Goal: Book appointment/travel/reservation

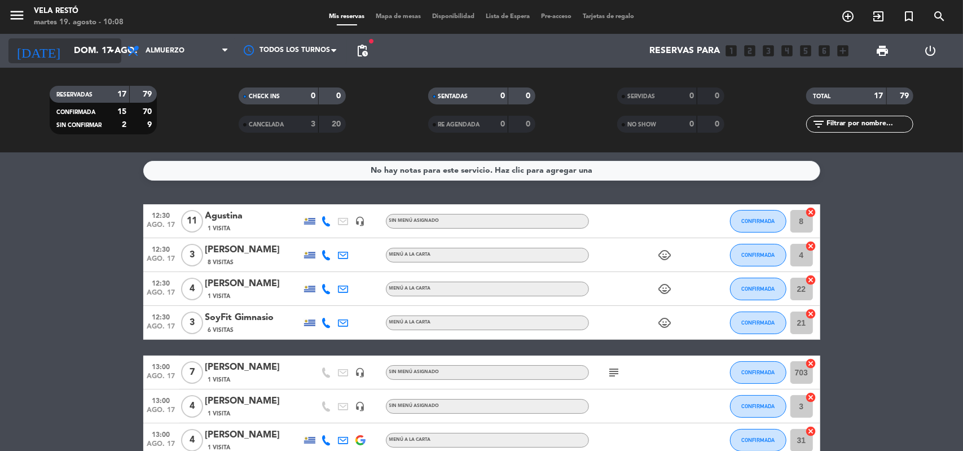
click at [69, 56] on input "dom. 17 ago." at bounding box center [127, 51] width 119 height 22
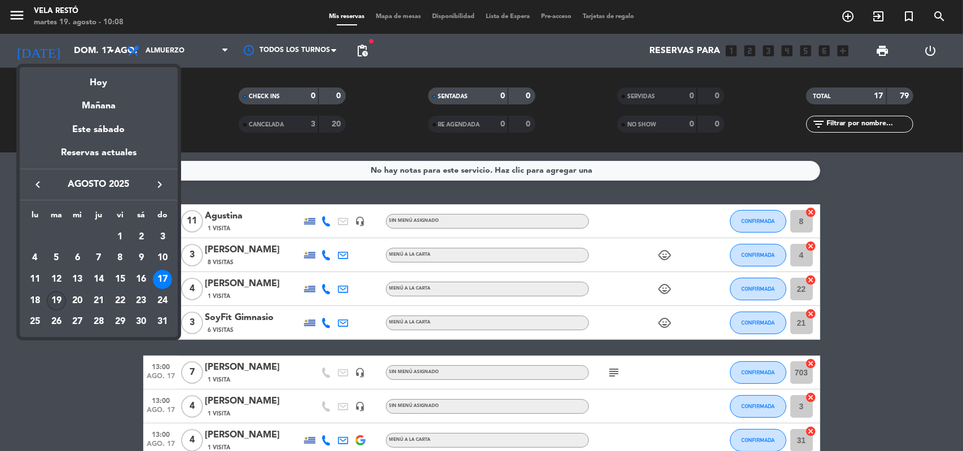
click at [64, 298] on div "19" at bounding box center [56, 300] width 19 height 19
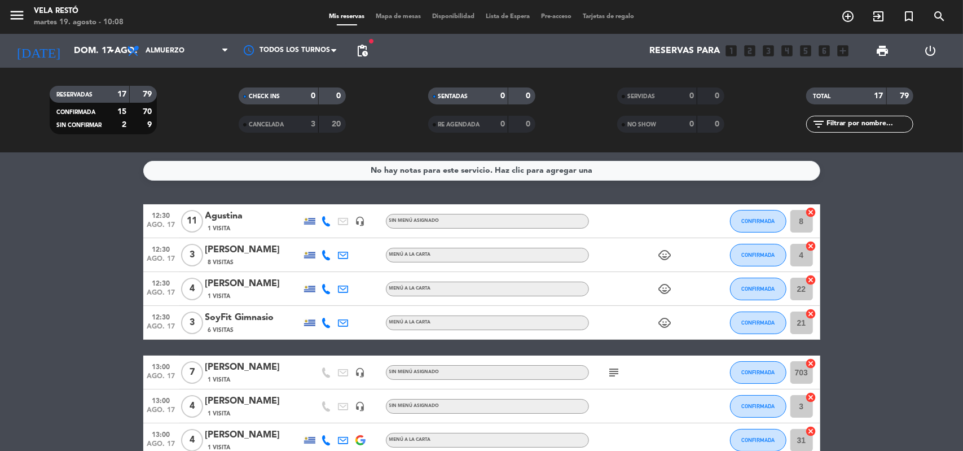
type input "[DATE]"
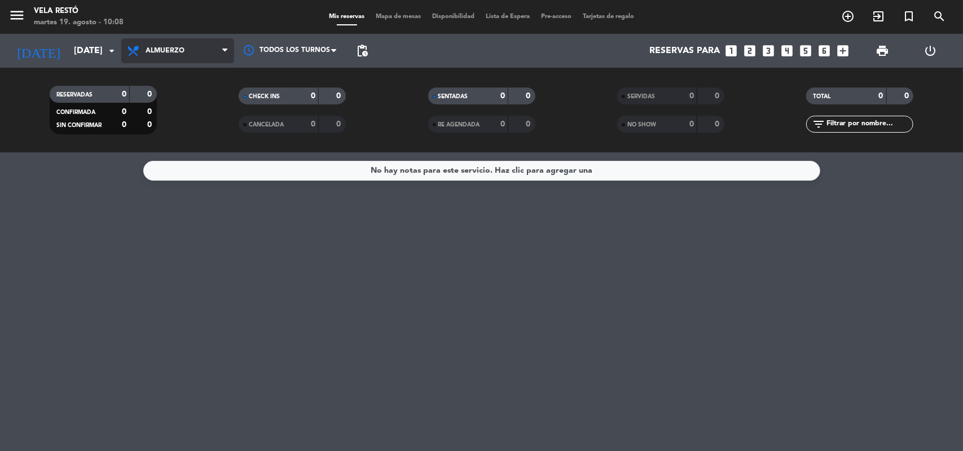
click at [217, 56] on span "Almuerzo" at bounding box center [177, 50] width 113 height 25
click at [152, 121] on div "menu Vela Restó [DATE] 19. agosto - 10:08 Mis reservas Mapa de mesas Disponibil…" at bounding box center [481, 76] width 963 height 152
click at [200, 40] on span "Almuerzo" at bounding box center [177, 50] width 113 height 25
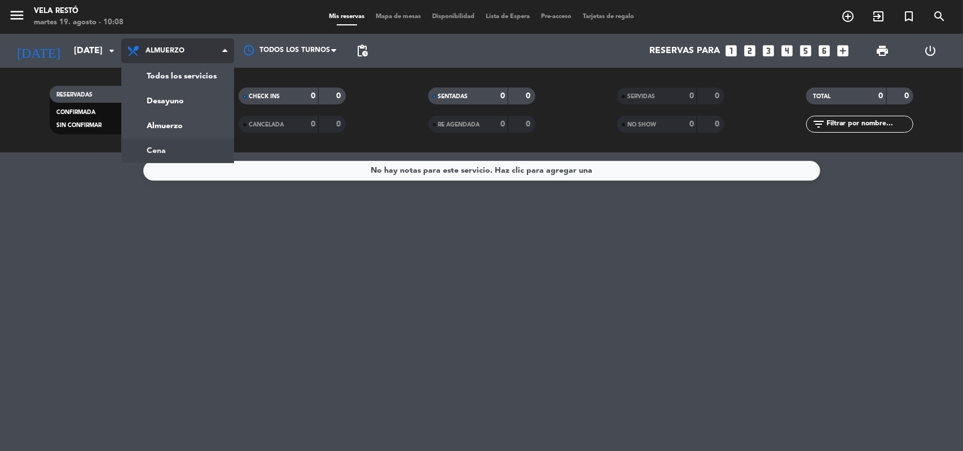
click at [177, 140] on div "menu Vela Restó [DATE] 19. agosto - 10:08 Mis reservas Mapa de mesas Disponibil…" at bounding box center [481, 76] width 963 height 152
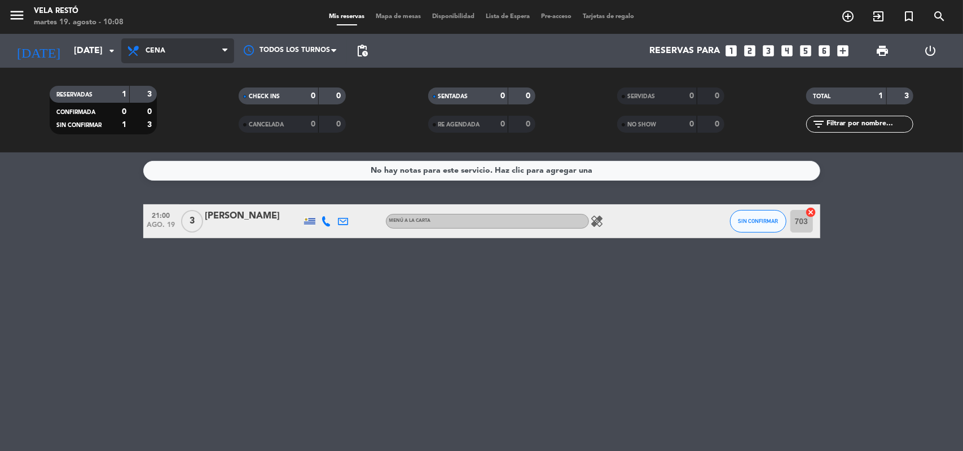
click at [196, 46] on span "Cena" at bounding box center [177, 50] width 113 height 25
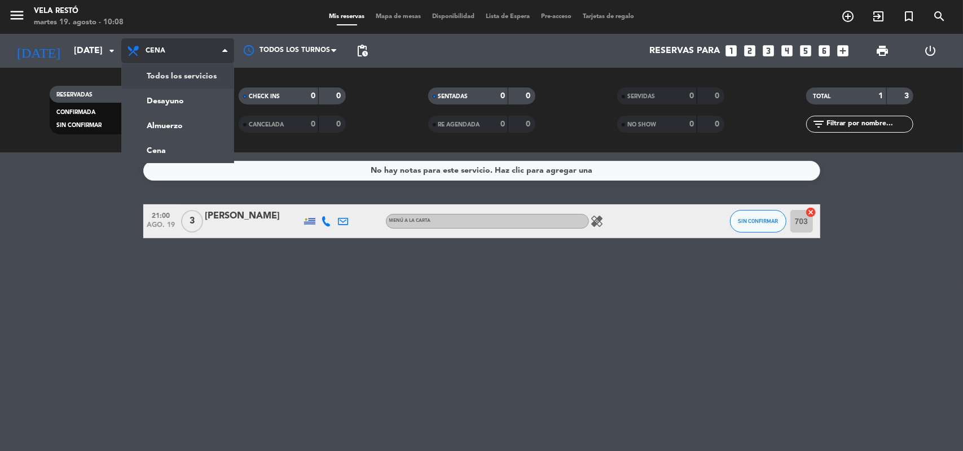
click at [208, 79] on div "menu Vela Restó [DATE] 19. agosto - 10:08 Mis reservas Mapa de mesas Disponibil…" at bounding box center [481, 76] width 963 height 152
